Goal: Navigation & Orientation: Understand site structure

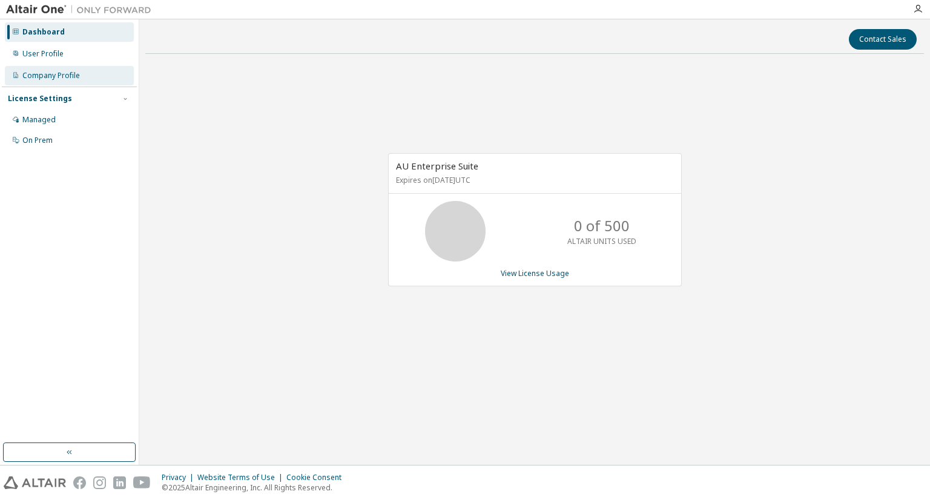
click at [82, 75] on div "Company Profile" at bounding box center [69, 75] width 129 height 19
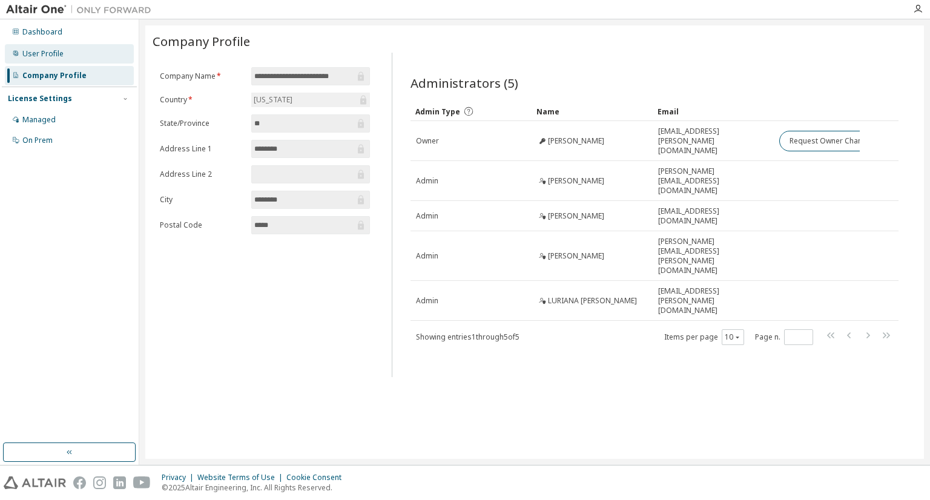
click at [58, 58] on div "User Profile" at bounding box center [42, 54] width 41 height 10
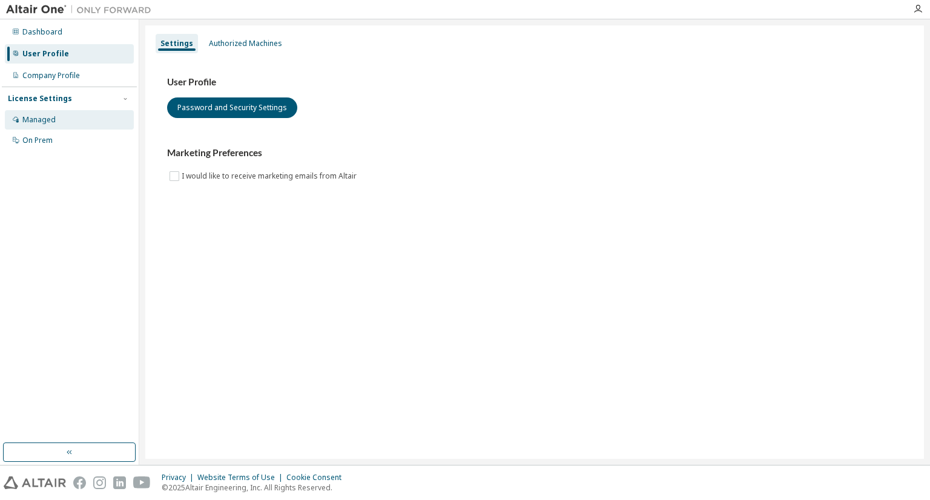
click at [65, 118] on div "Managed" at bounding box center [69, 119] width 129 height 19
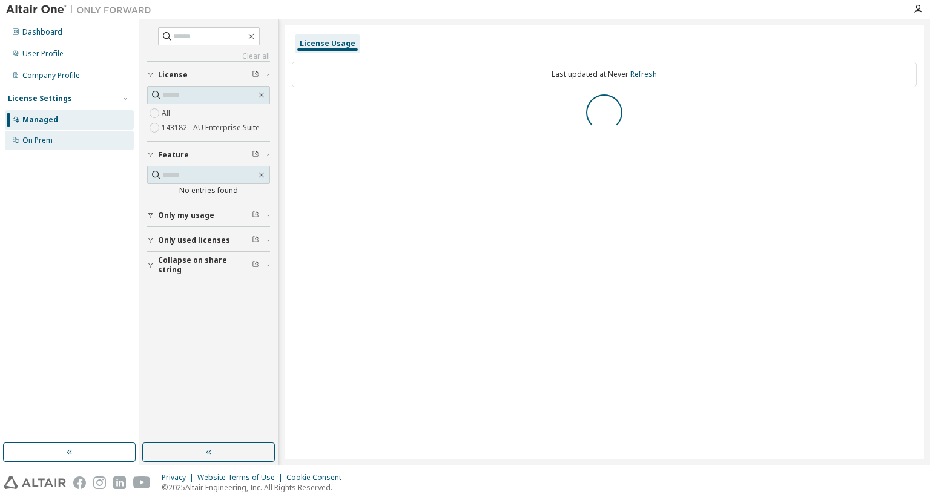
click at [60, 136] on div "On Prem" at bounding box center [69, 140] width 129 height 19
